Goal: Browse casually

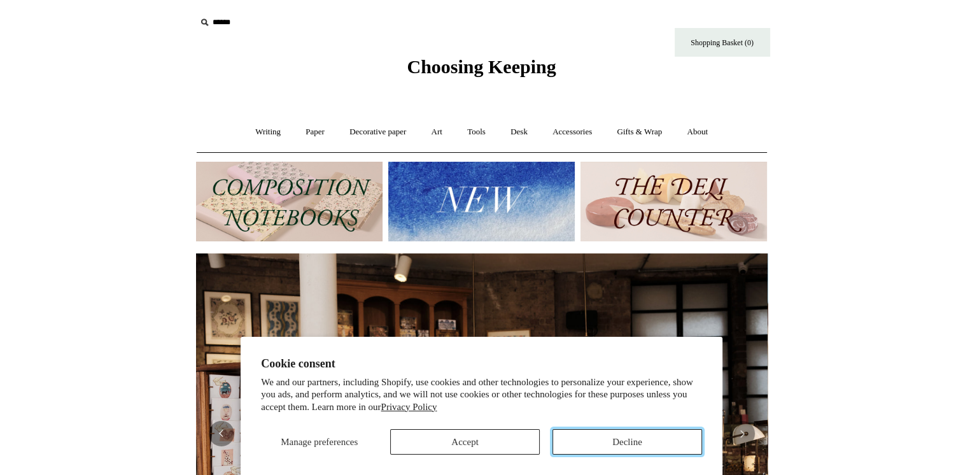
click at [603, 445] on button "Decline" at bounding box center [627, 441] width 150 height 25
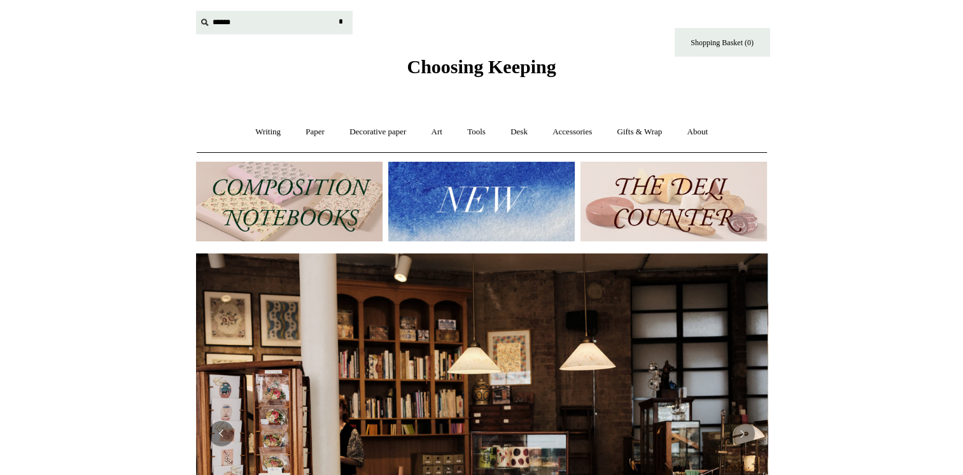
click at [223, 25] on input "text" at bounding box center [274, 23] width 157 height 24
type input "*****"
click at [335, 11] on input "*" at bounding box center [341, 22] width 13 height 22
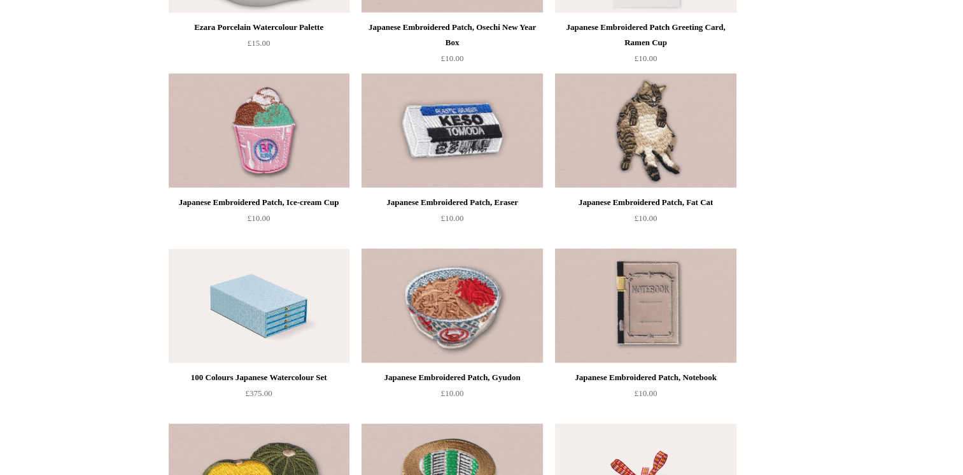
scroll to position [1945, 0]
click at [638, 135] on img at bounding box center [645, 130] width 181 height 115
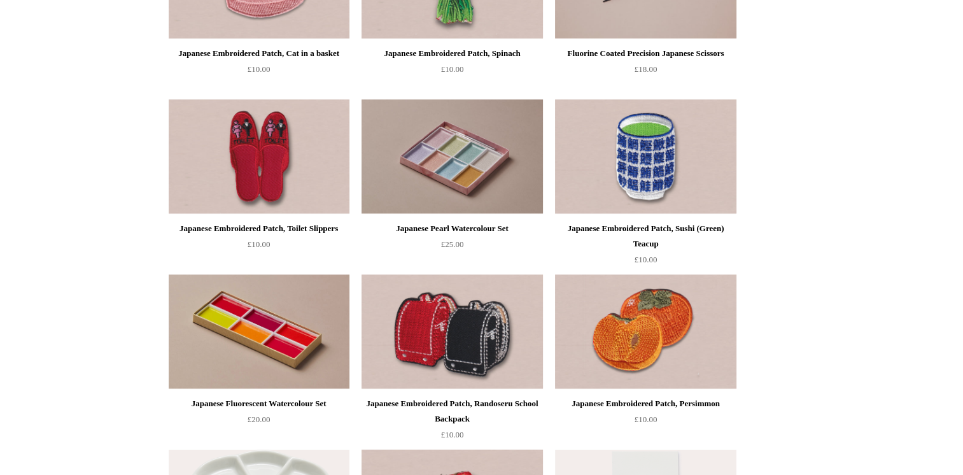
scroll to position [0, 0]
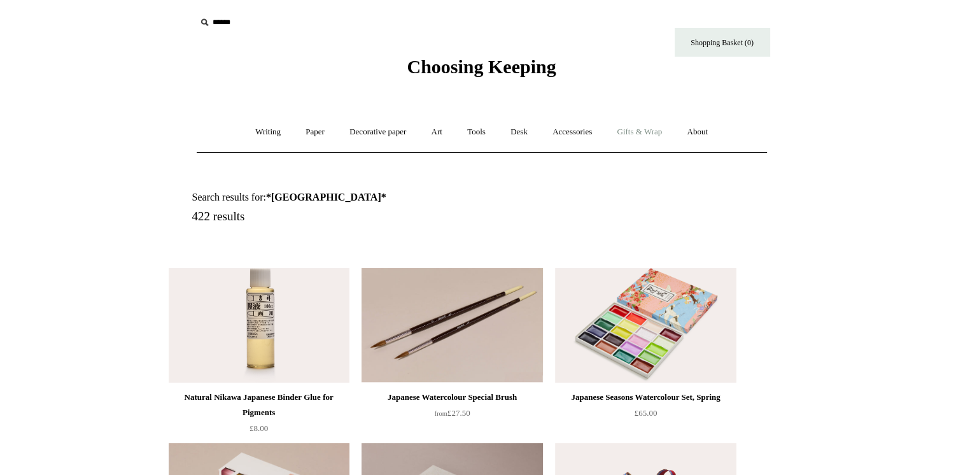
click at [648, 129] on link "Gifts & Wrap +" at bounding box center [639, 132] width 68 height 34
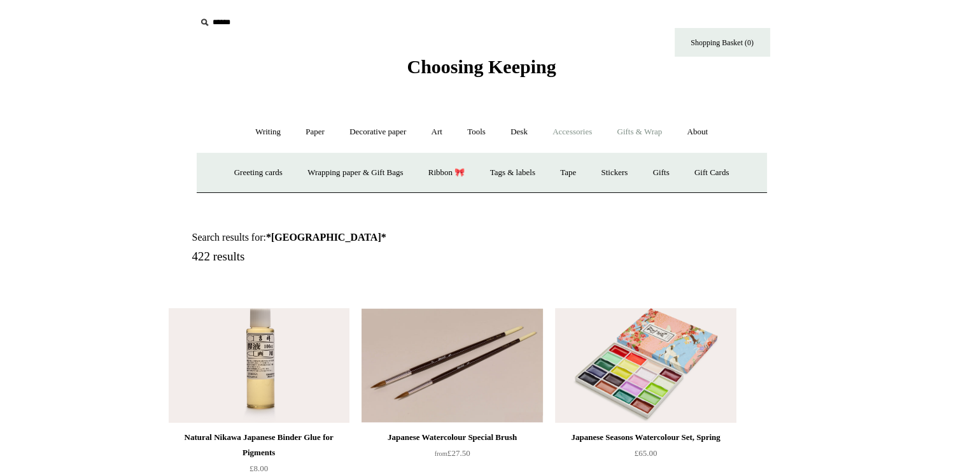
click at [578, 131] on link "Accessories +" at bounding box center [572, 132] width 62 height 34
click at [435, 128] on link "Art +" at bounding box center [437, 132] width 34 height 34
click at [364, 129] on link "Decorative paper +" at bounding box center [378, 132] width 80 height 34
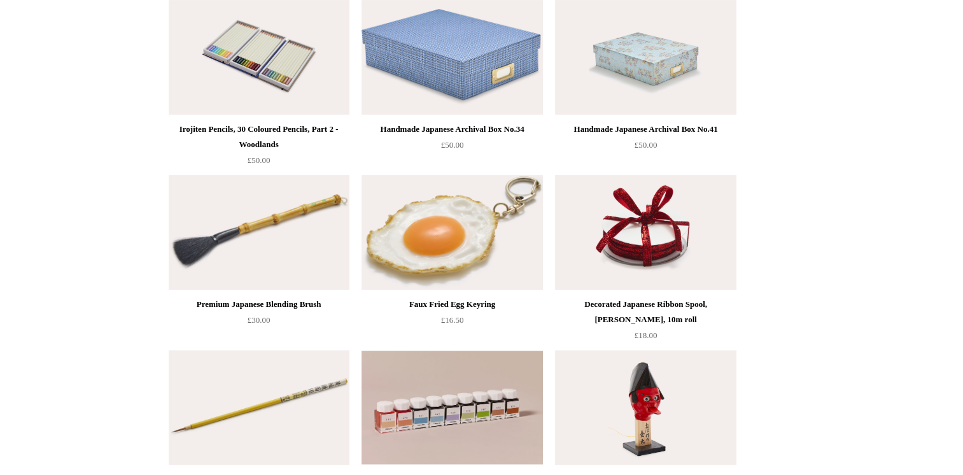
scroll to position [5221, 0]
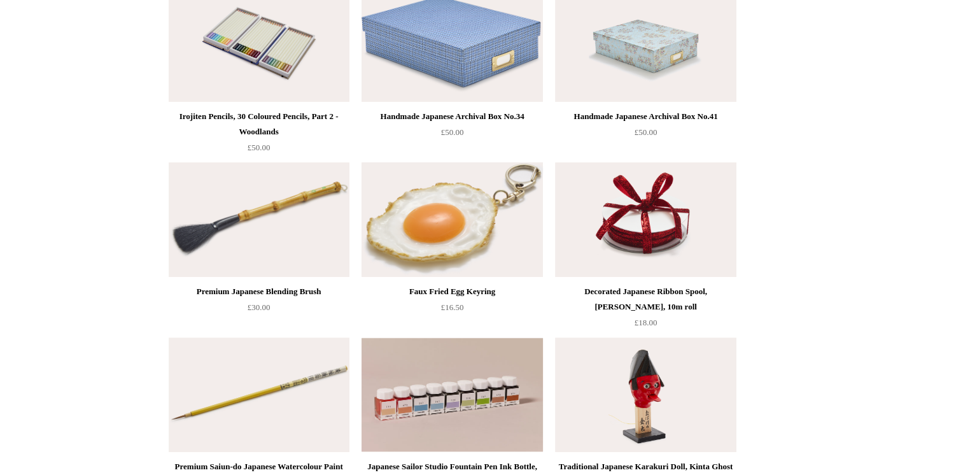
click at [432, 214] on img at bounding box center [451, 219] width 181 height 115
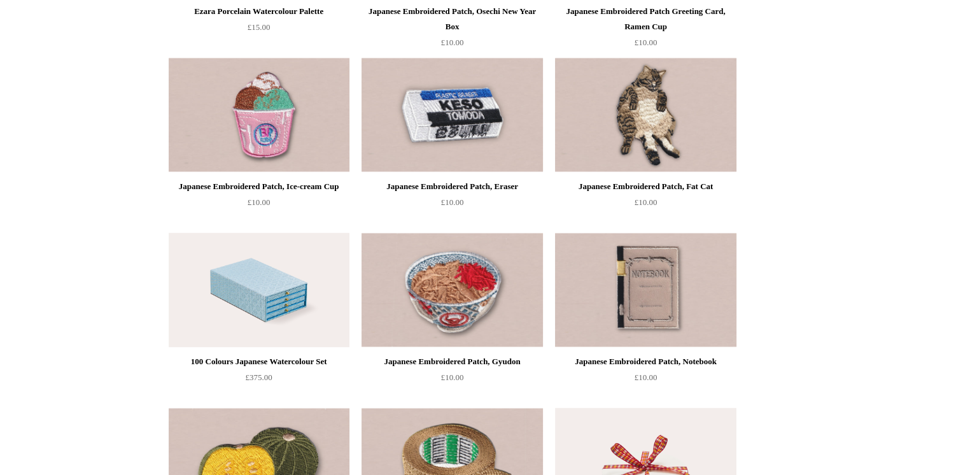
scroll to position [0, 0]
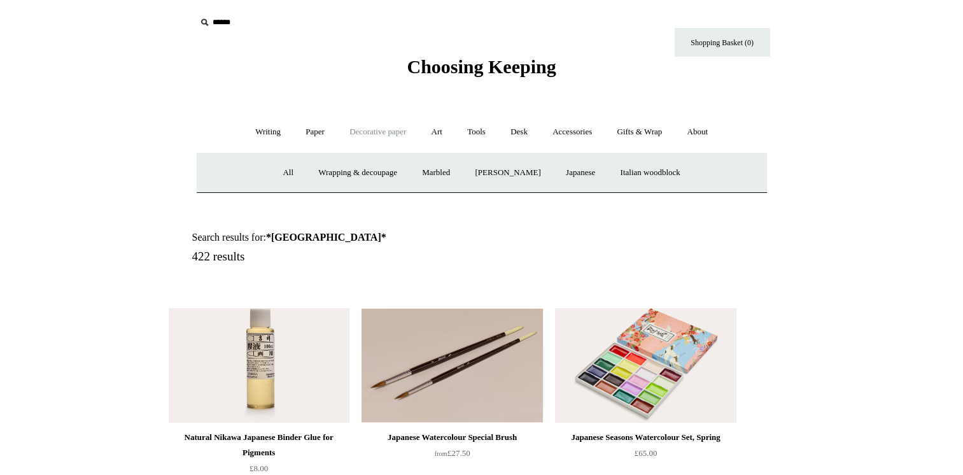
click at [440, 72] on span "Choosing Keeping" at bounding box center [481, 66] width 149 height 21
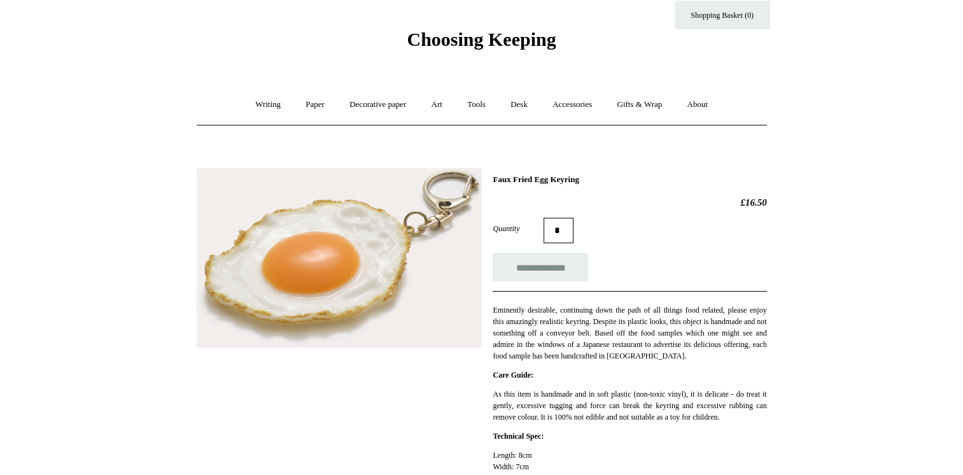
scroll to position [28, 0]
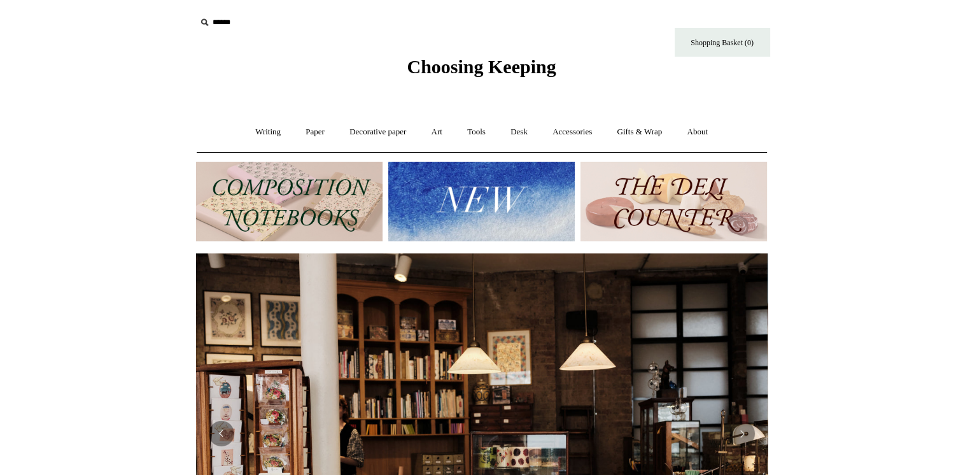
click at [461, 197] on img at bounding box center [481, 202] width 186 height 80
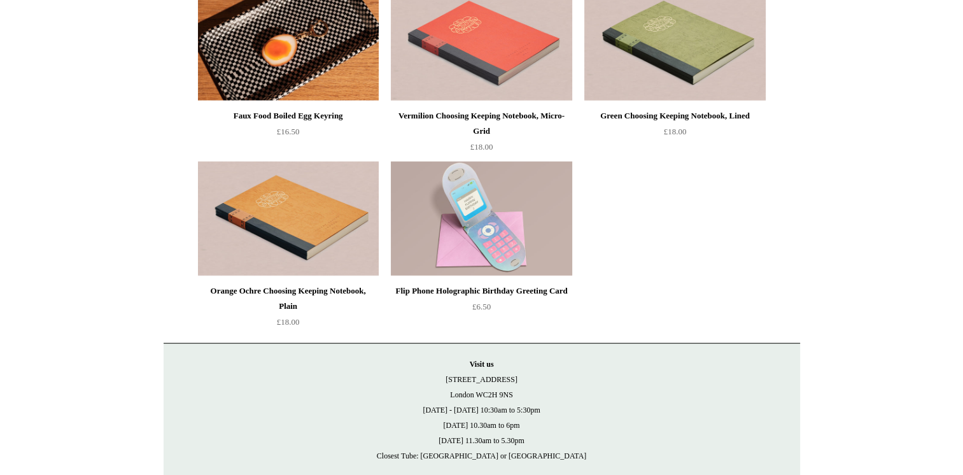
scroll to position [2802, 0]
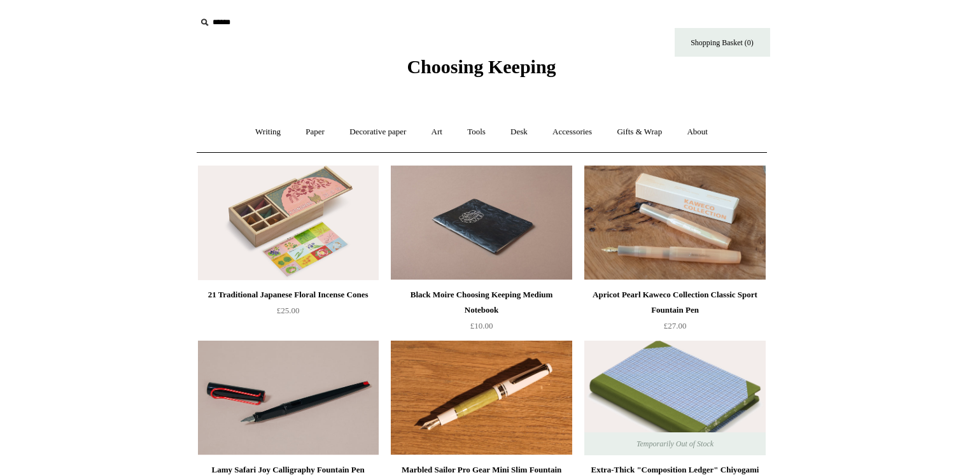
scroll to position [2802, 0]
